Goal: Complete application form

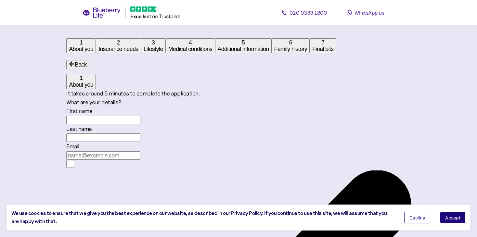
scroll to position [12, 0]
